Goal: Transaction & Acquisition: Purchase product/service

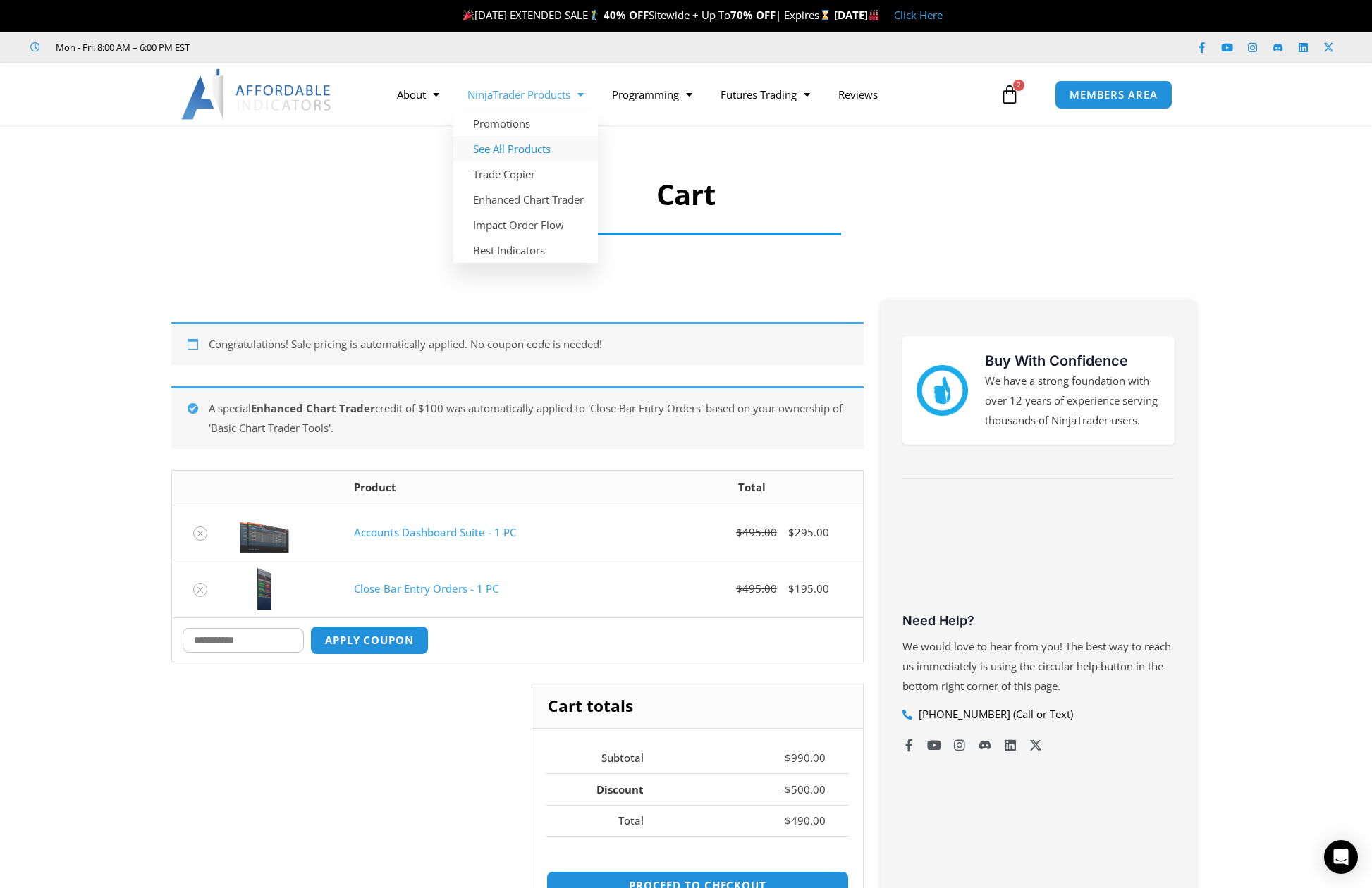
click at [534, 155] on link "See All Products" at bounding box center [525, 149] width 145 height 26
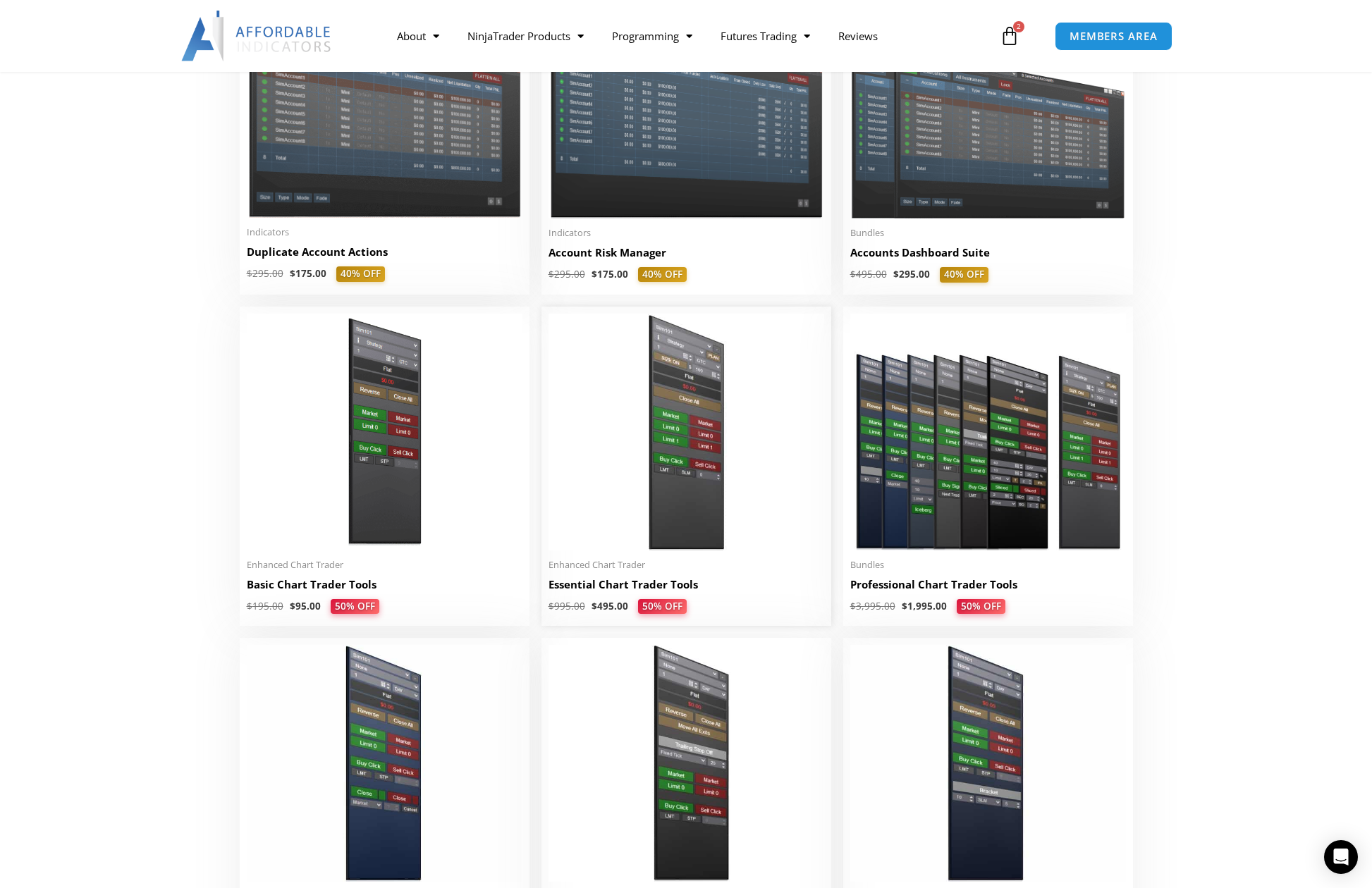
scroll to position [423, 0]
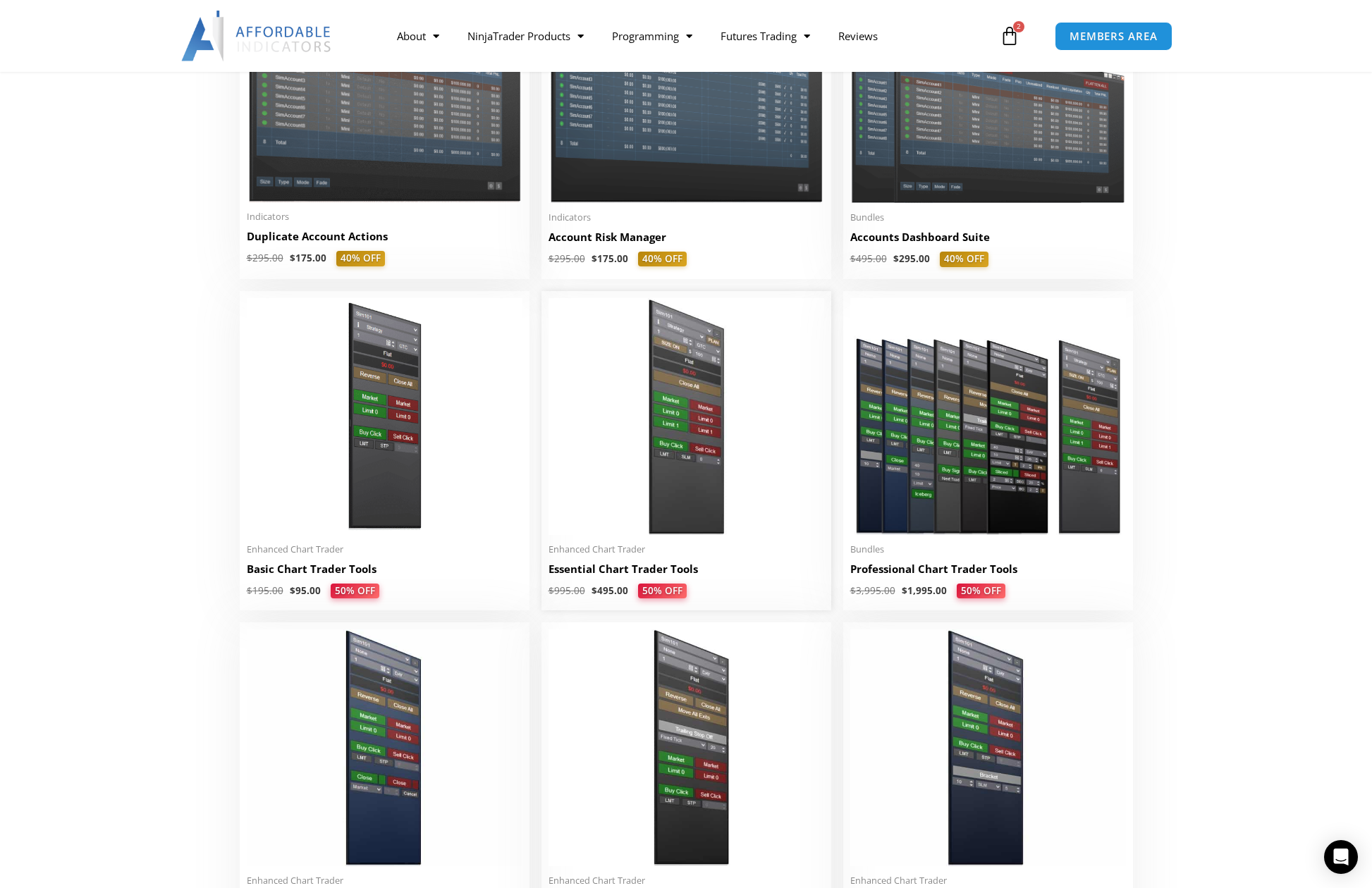
click at [678, 517] on img at bounding box center [686, 416] width 276 height 237
click at [686, 438] on img at bounding box center [686, 416] width 276 height 237
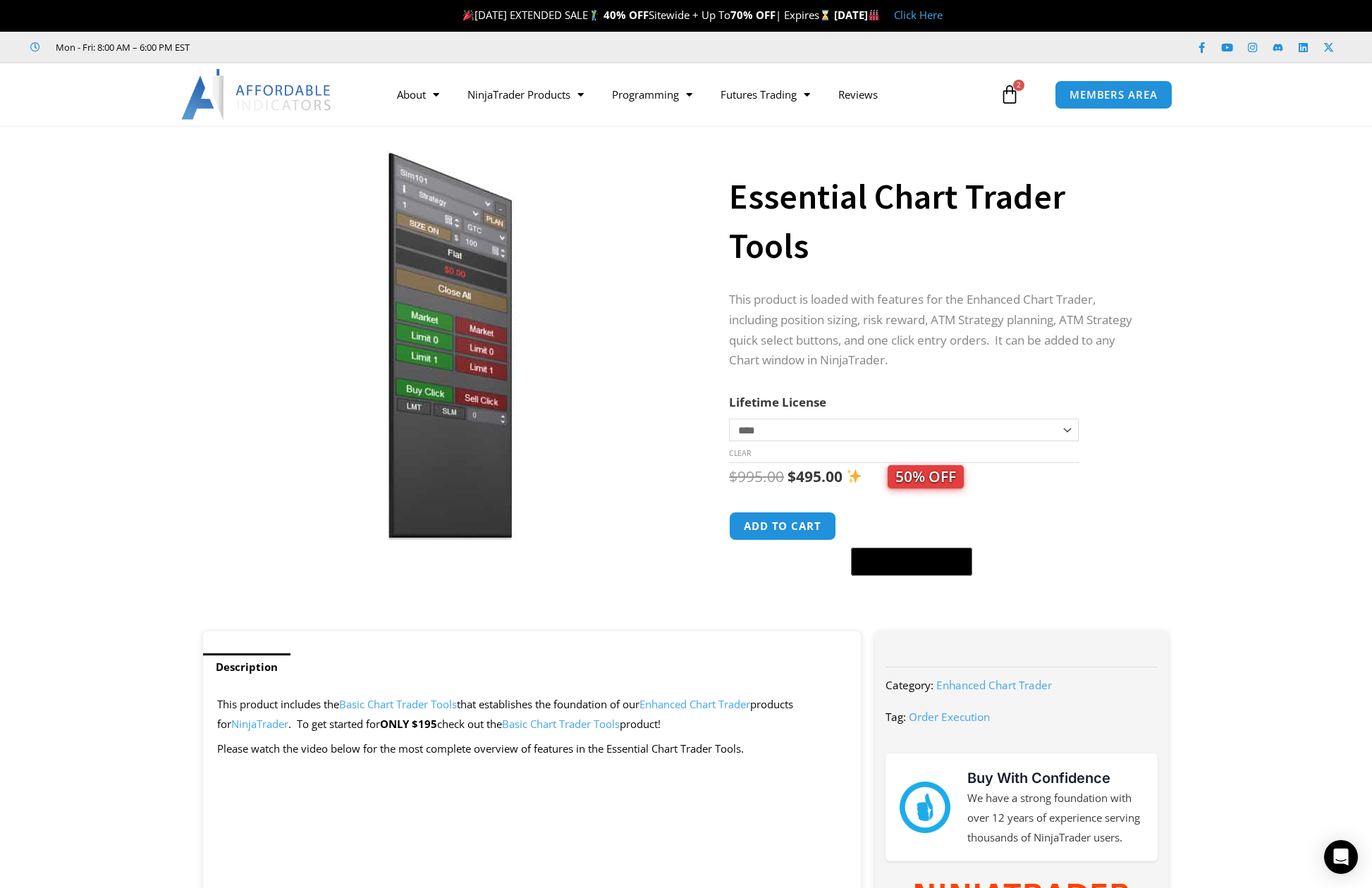
drag, startPoint x: 0, startPoint y: 0, endPoint x: 578, endPoint y: 158, distance: 599.2
click at [578, 158] on img at bounding box center [450, 345] width 453 height 390
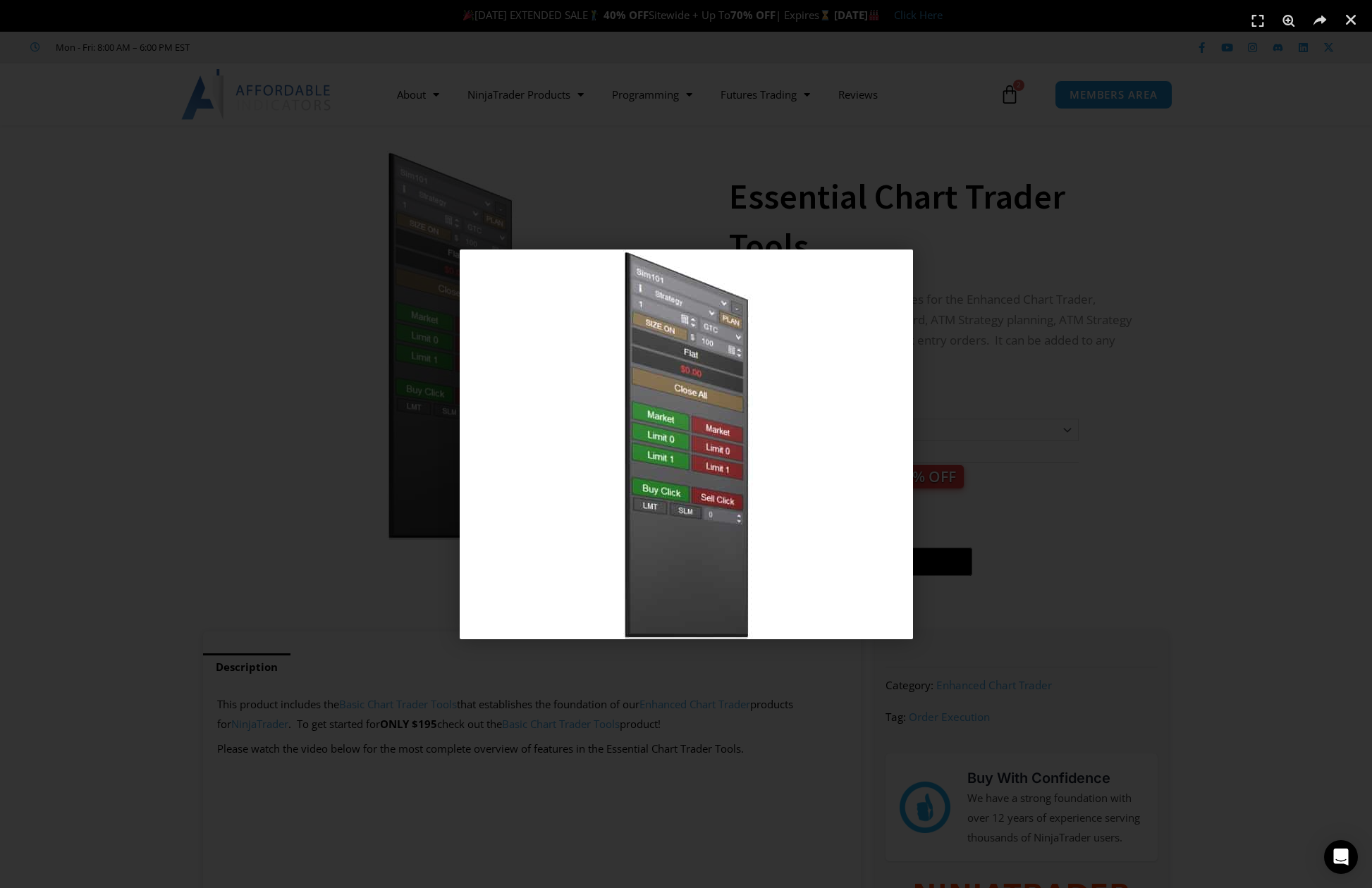
click at [1030, 264] on div "1 / 1" at bounding box center [686, 444] width 1274 height 790
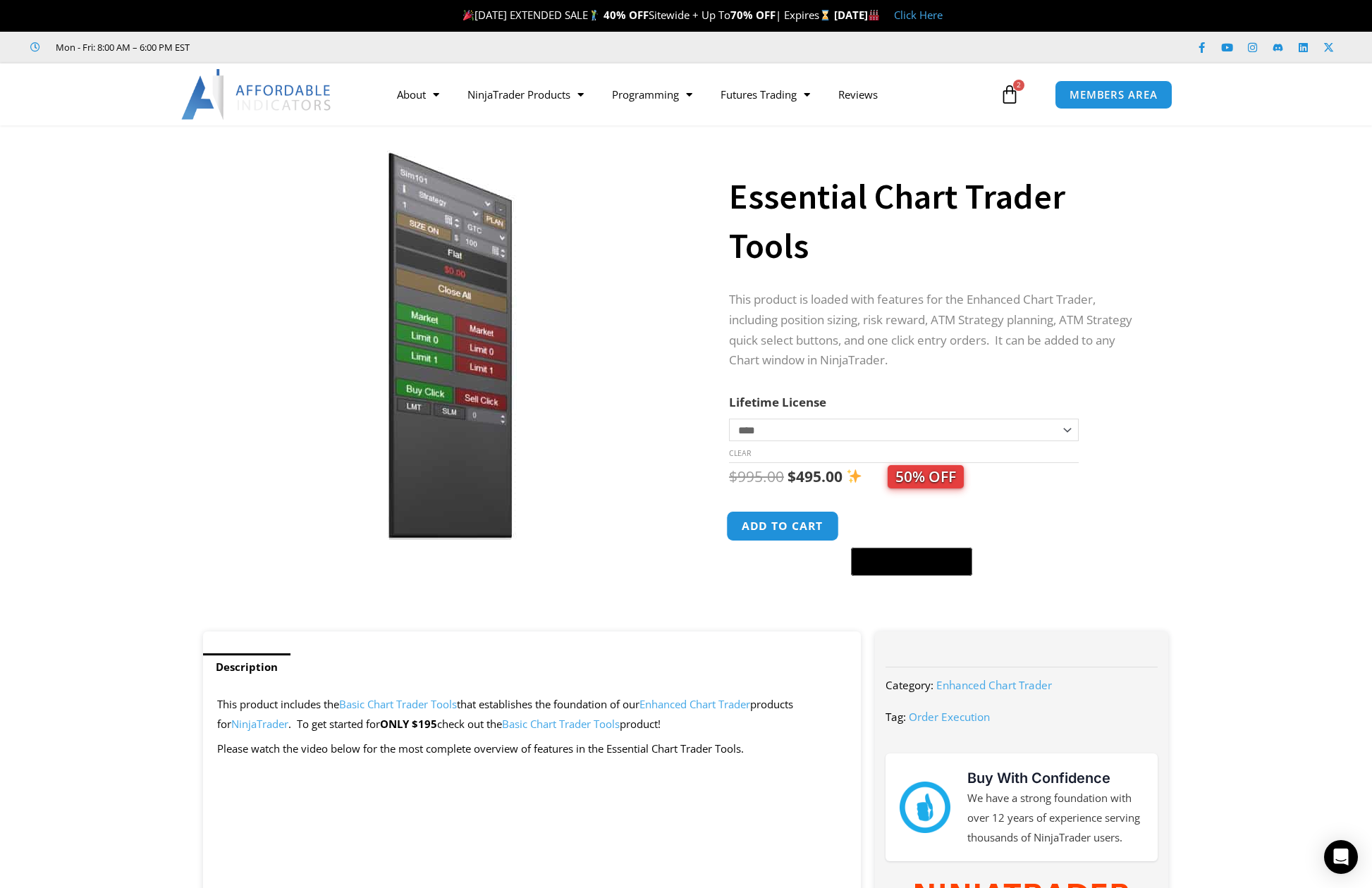
click at [783, 535] on button "Add to cart" at bounding box center [782, 526] width 113 height 31
drag, startPoint x: 783, startPoint y: 534, endPoint x: 224, endPoint y: 321, distance: 598.2
click at [224, 321] on img at bounding box center [450, 345] width 453 height 390
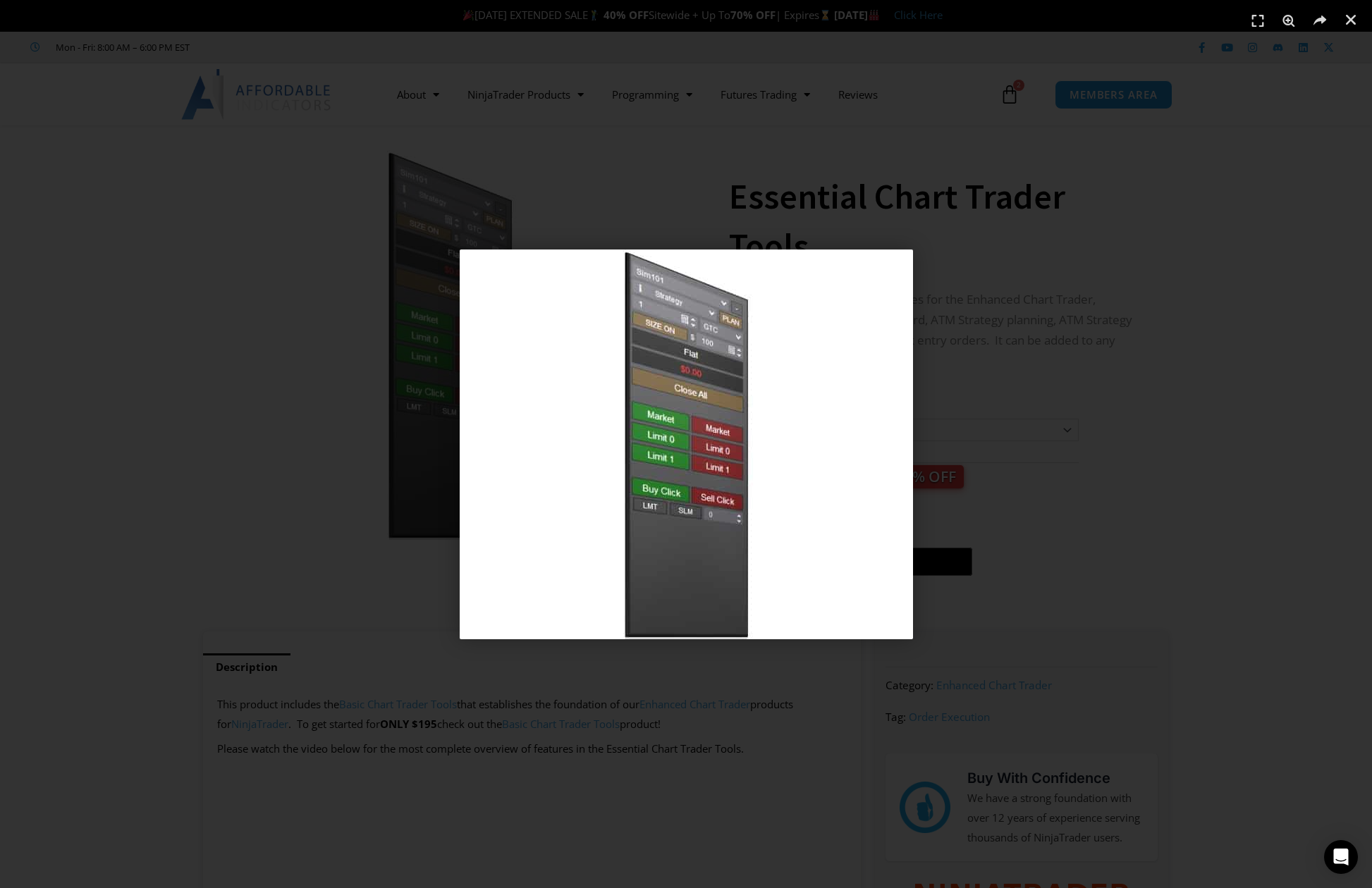
click at [1126, 291] on div "1 / 1" at bounding box center [686, 444] width 1274 height 790
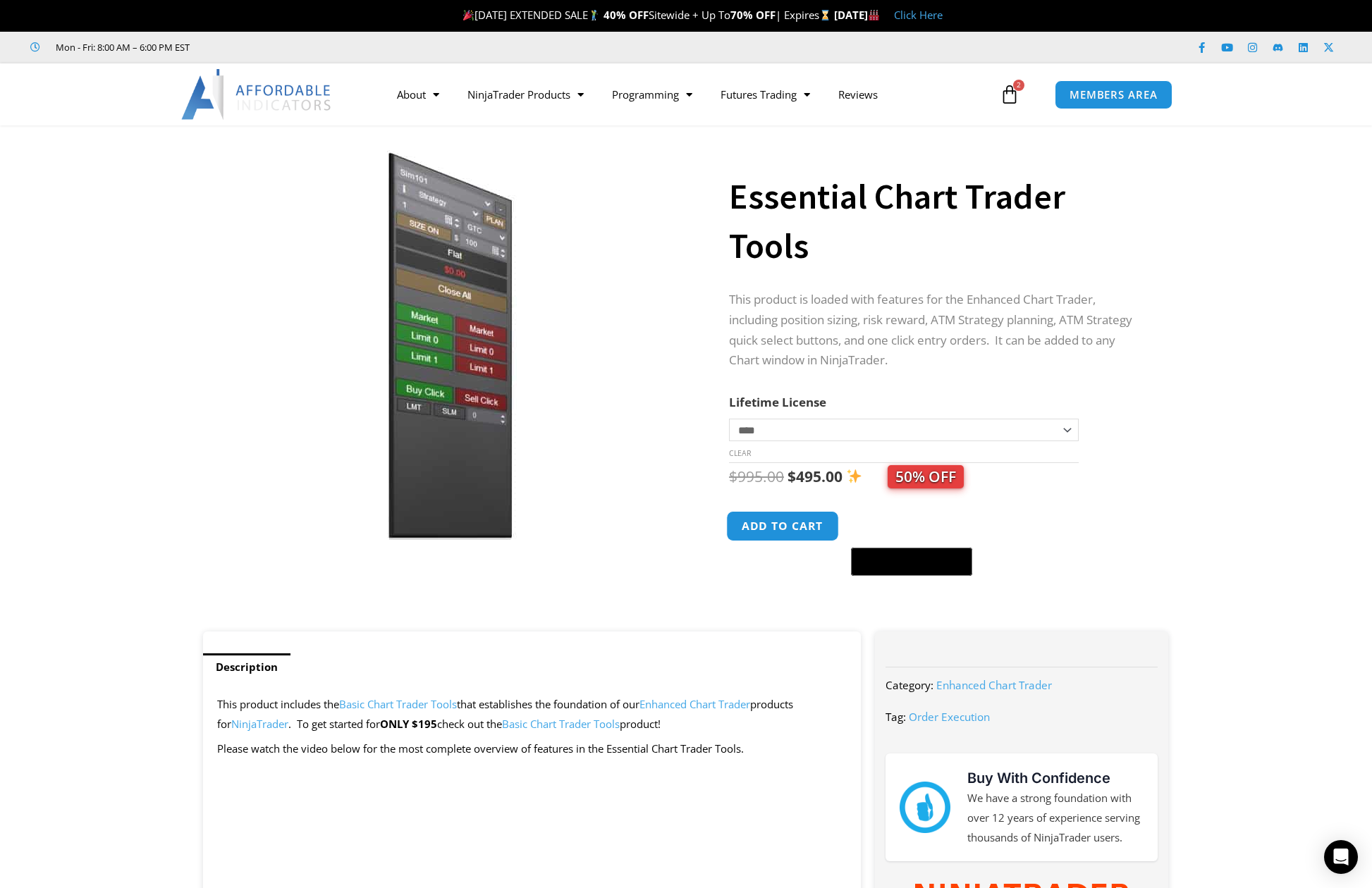
click at [780, 527] on button "Add to cart" at bounding box center [782, 526] width 113 height 31
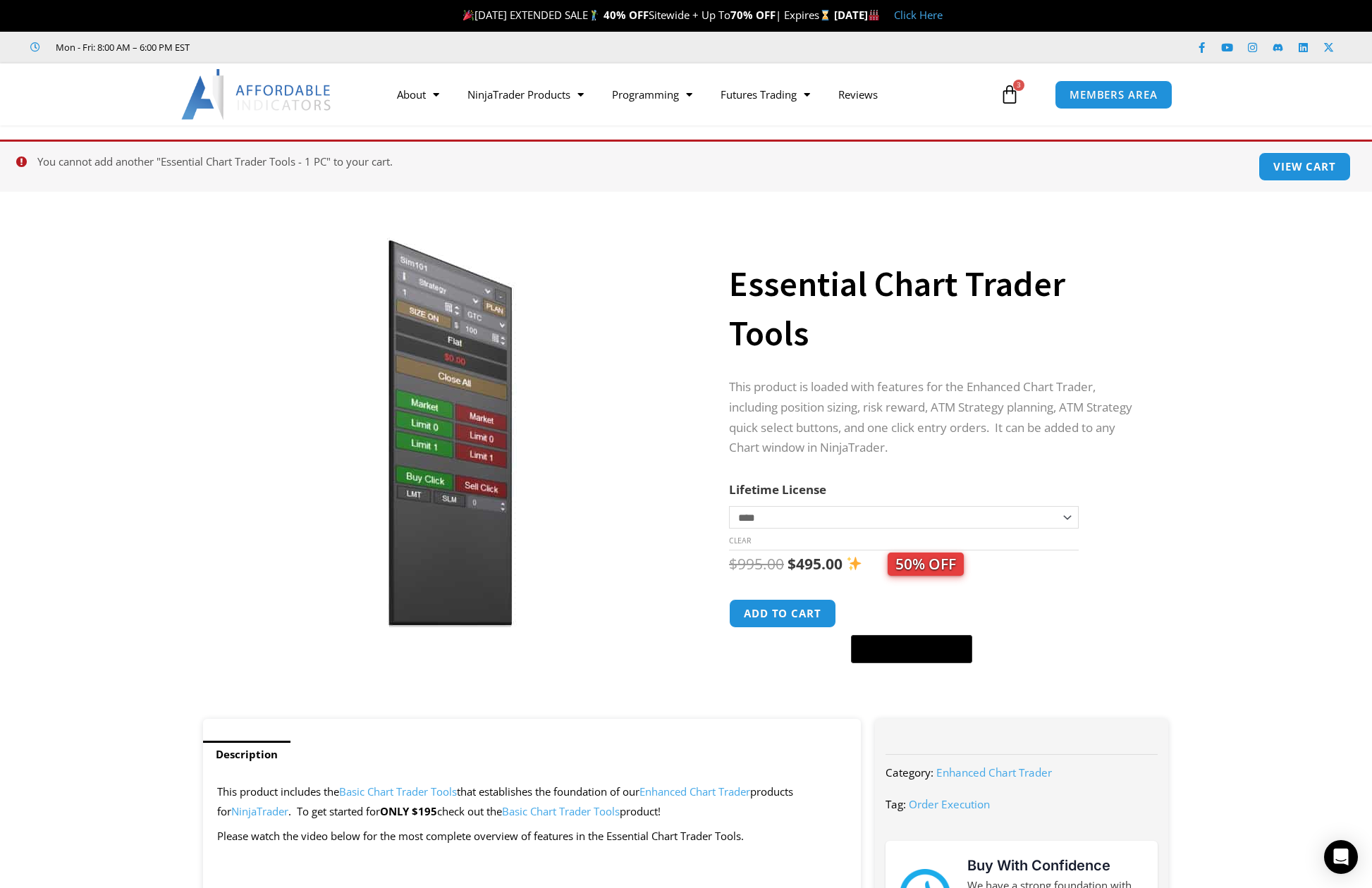
click at [1004, 95] on icon at bounding box center [1010, 95] width 20 height 20
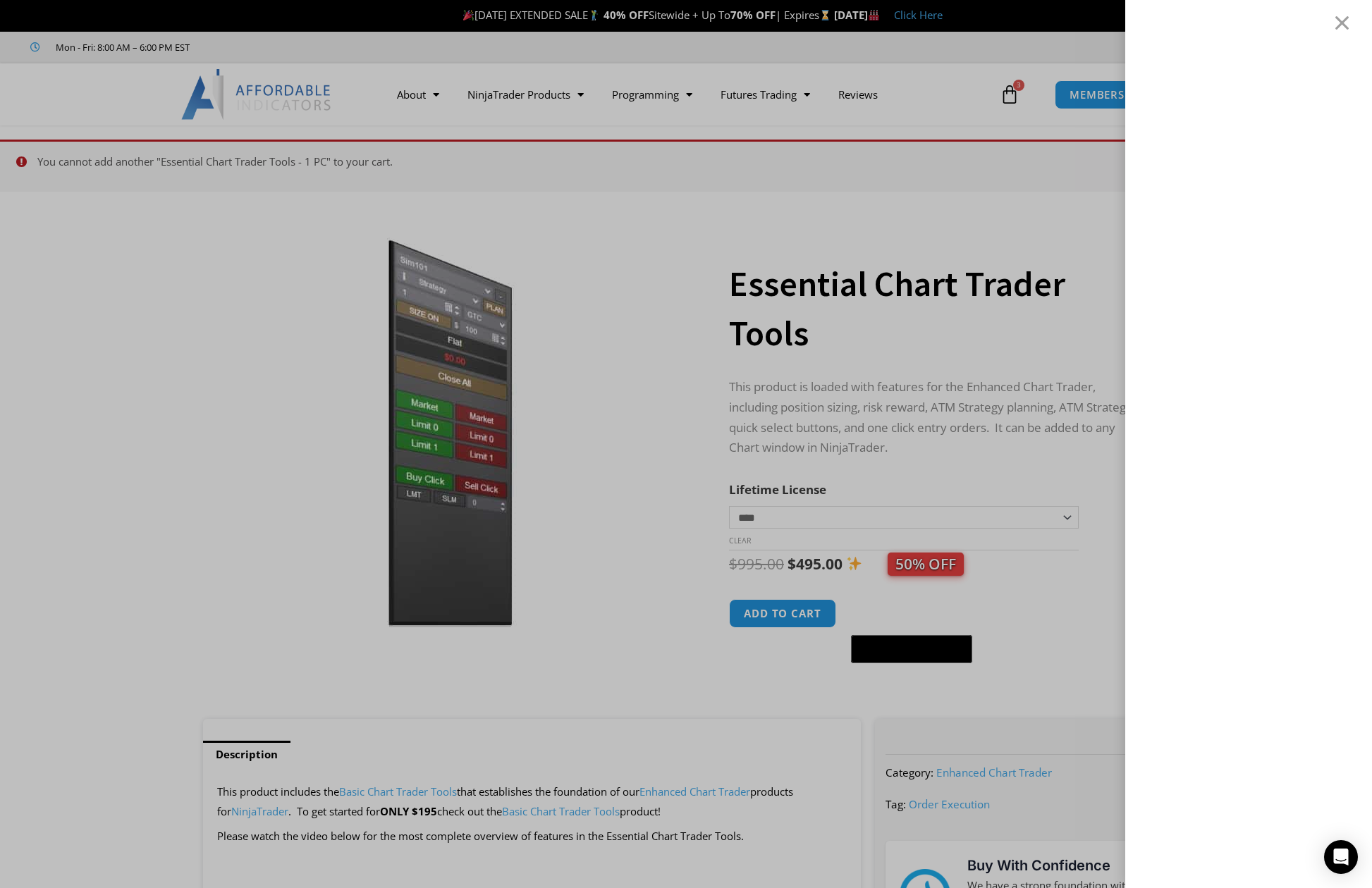
click at [1343, 31] on div at bounding box center [1248, 444] width 247 height 888
click at [1348, 26] on div at bounding box center [1342, 22] width 18 height 17
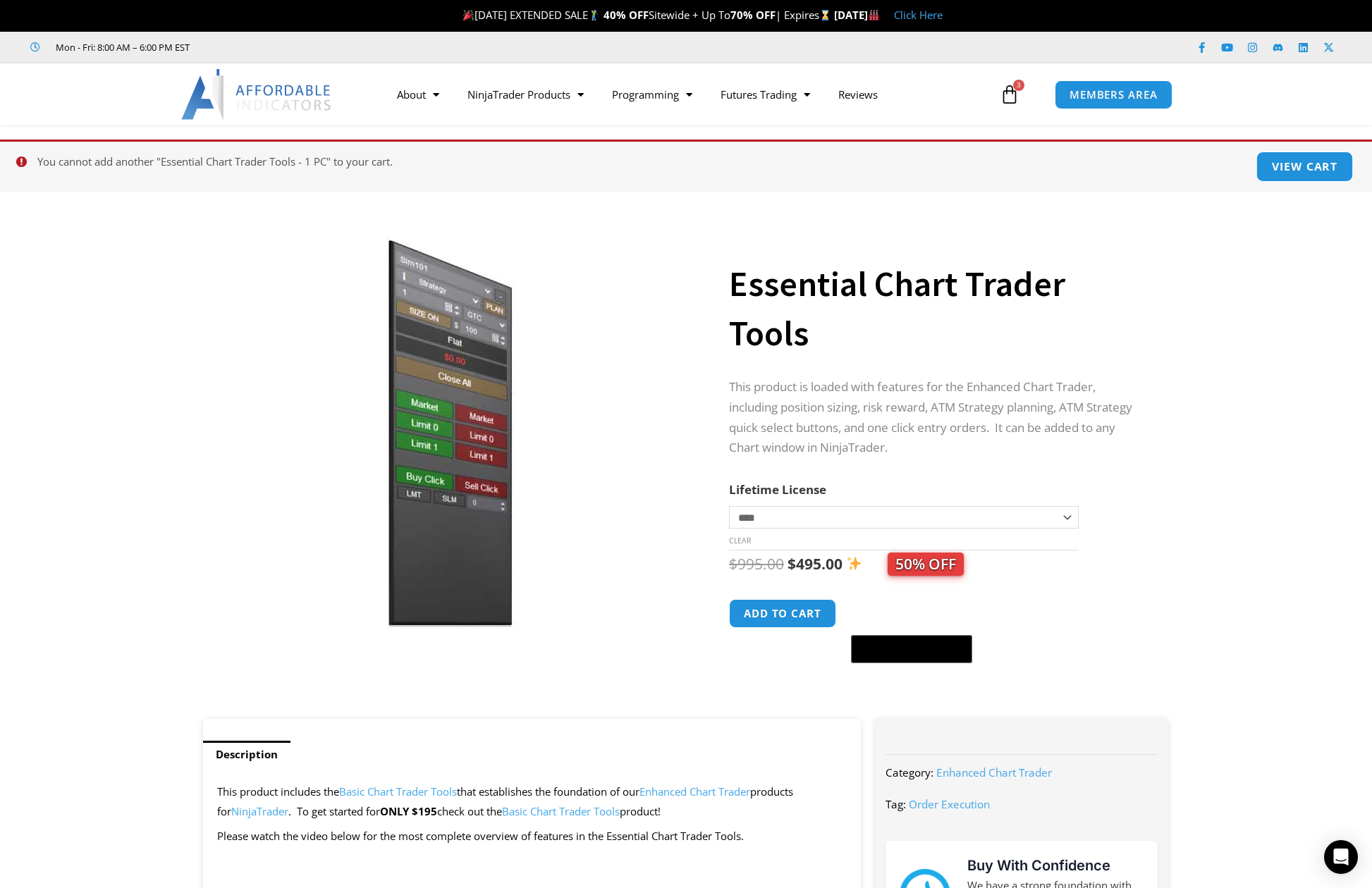
click at [1319, 169] on link "View cart" at bounding box center [1305, 166] width 98 height 31
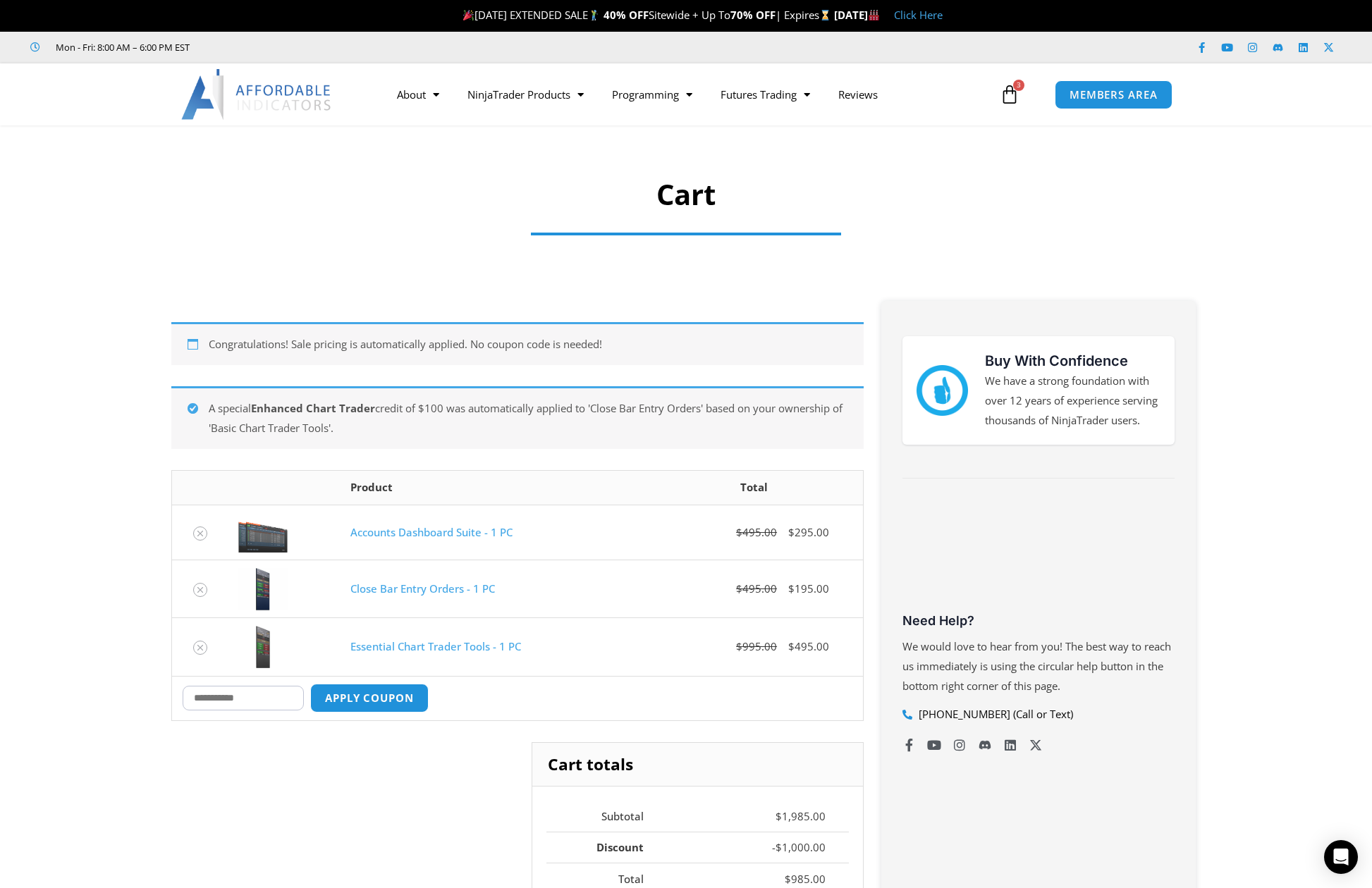
click at [229, 698] on input "Coupon:" at bounding box center [242, 698] width 121 height 25
type input "******"
click at [399, 687] on button "Apply coupon" at bounding box center [369, 698] width 124 height 31
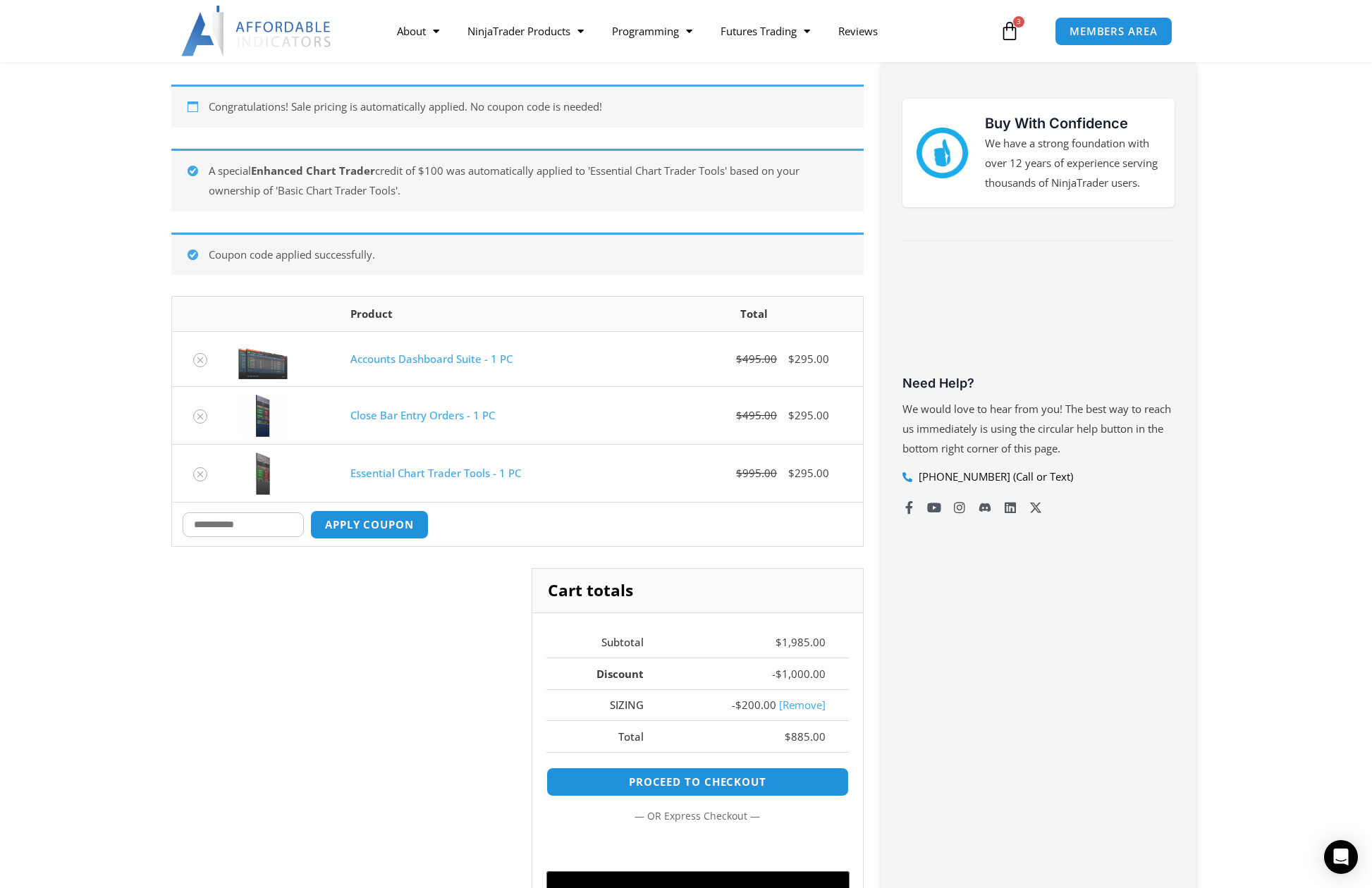
scroll to position [316, 0]
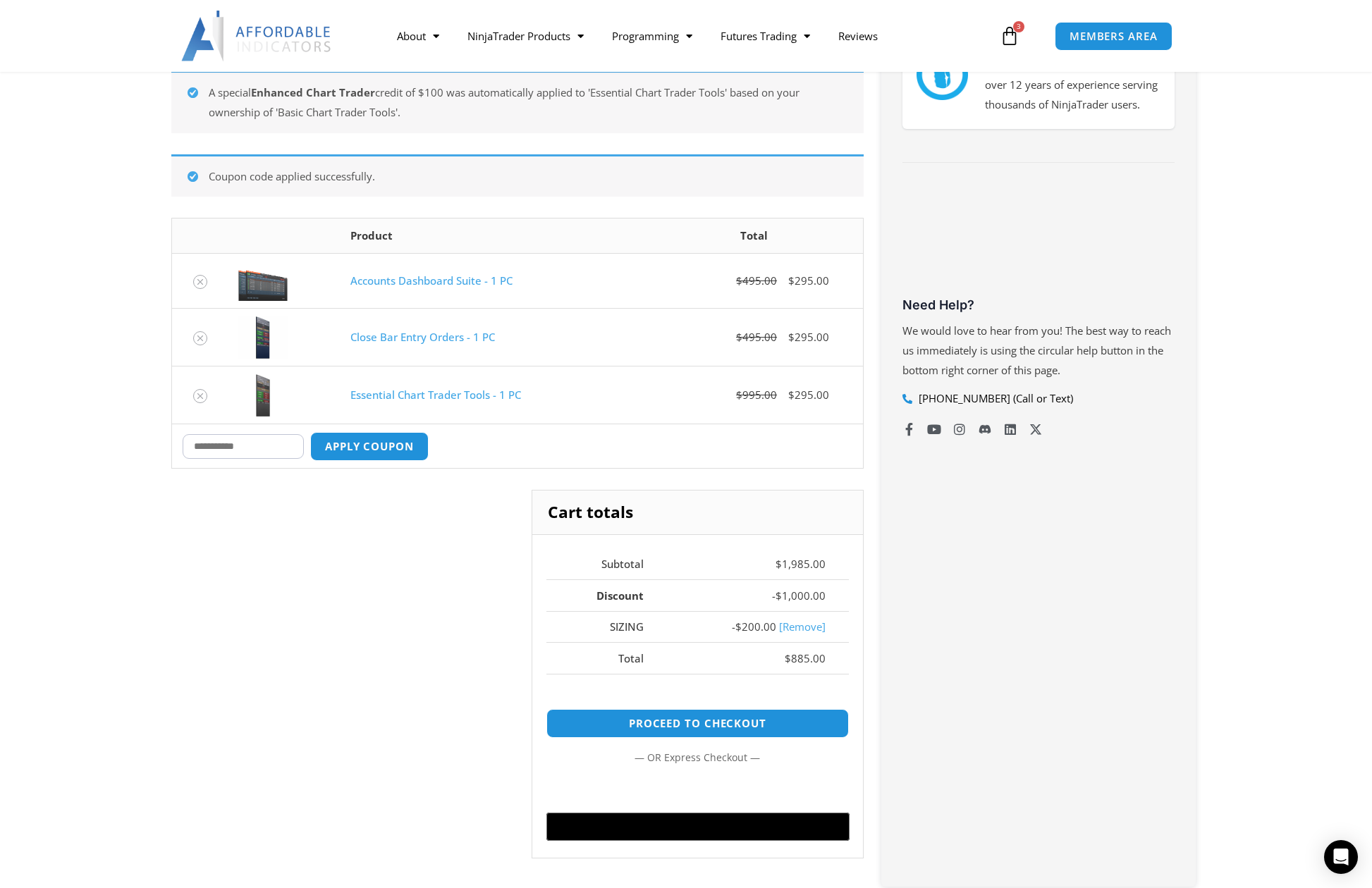
click at [443, 388] on link "Essential Chart Trader Tools - 1 PC" at bounding box center [435, 395] width 170 height 14
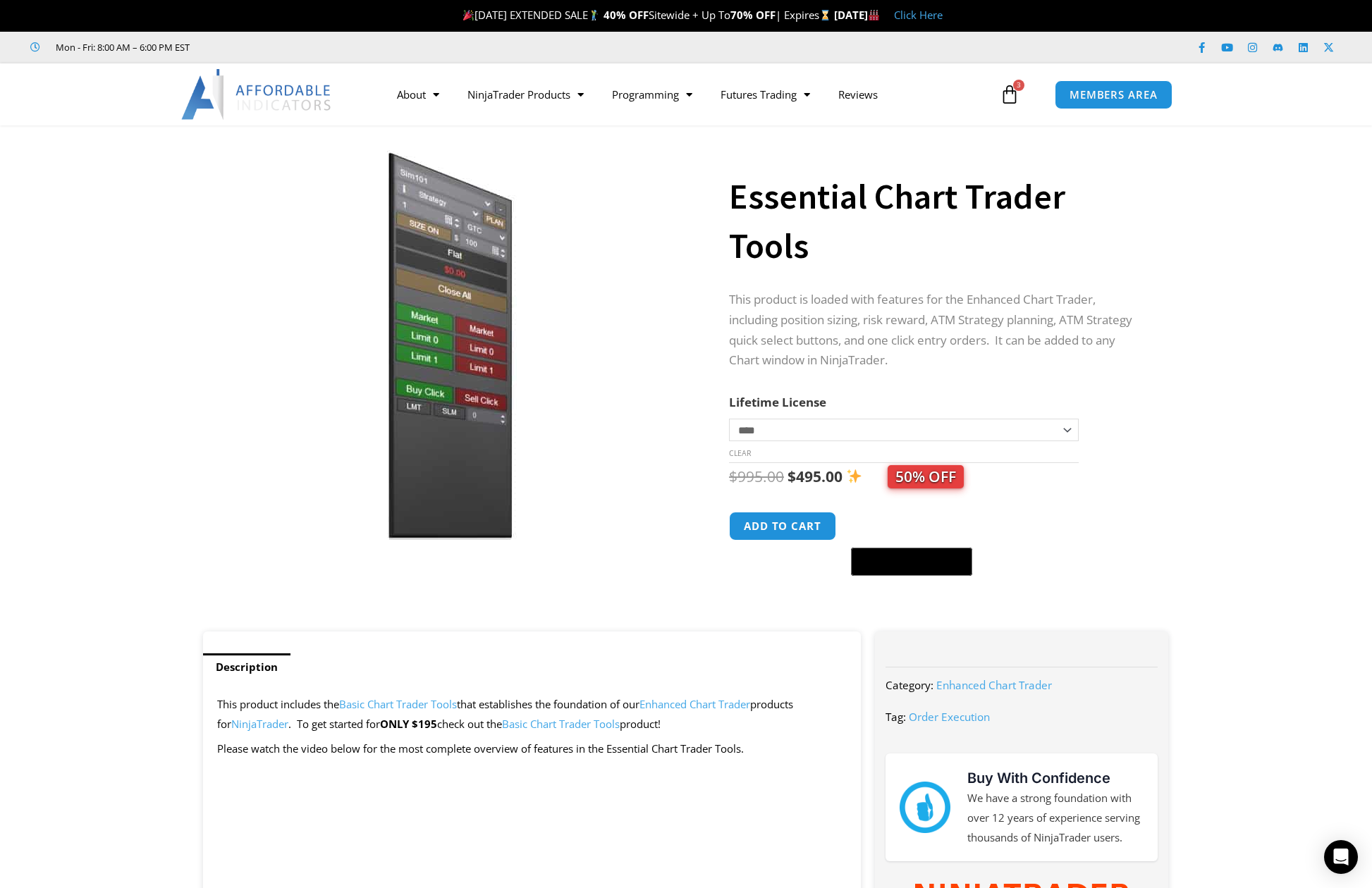
click at [1020, 98] on link "$ 1,985.00 3 Cart" at bounding box center [1010, 95] width 62 height 41
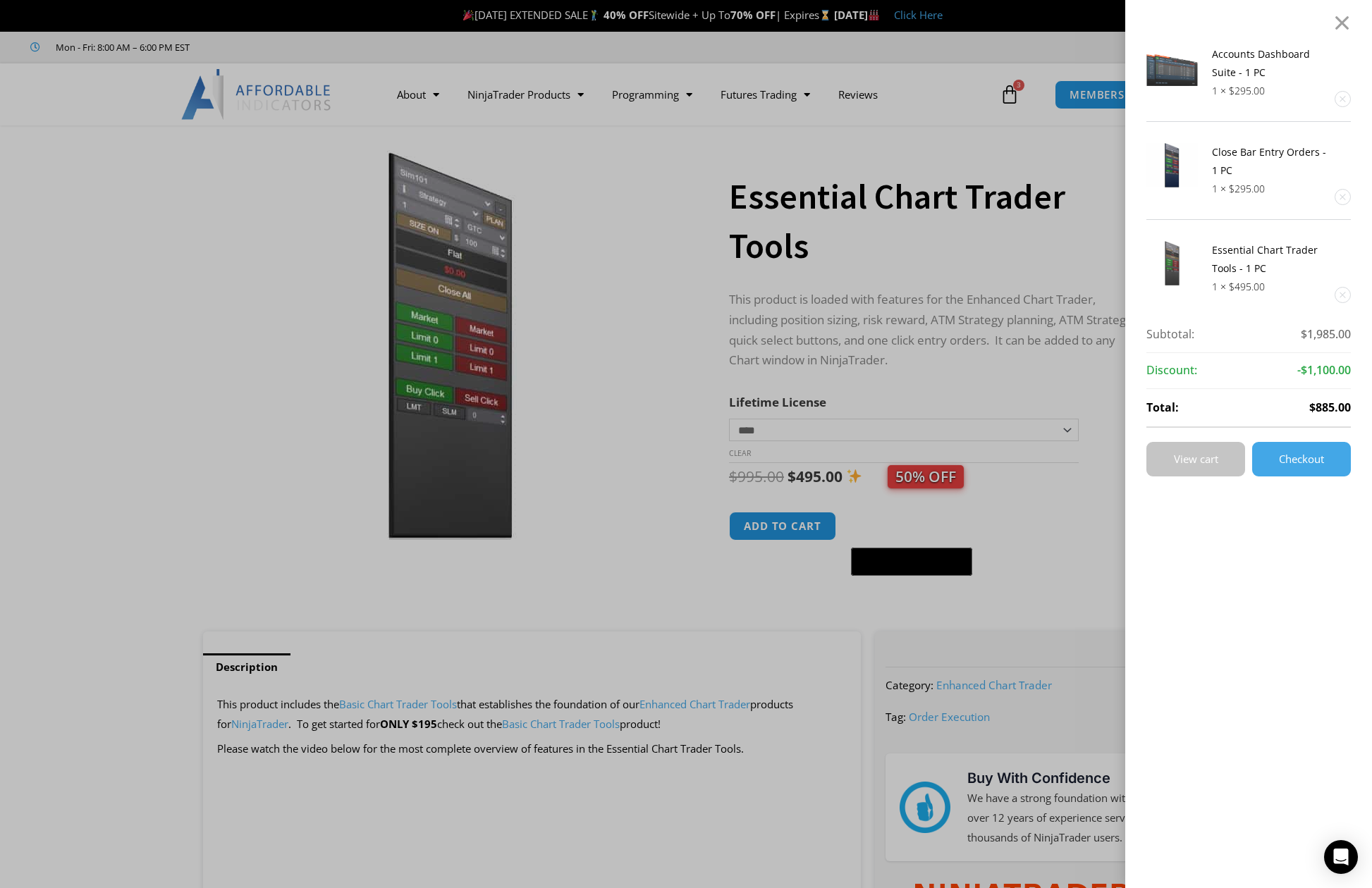
click at [1192, 448] on link "View cart" at bounding box center [1196, 459] width 98 height 34
